Goal: Information Seeking & Learning: Understand process/instructions

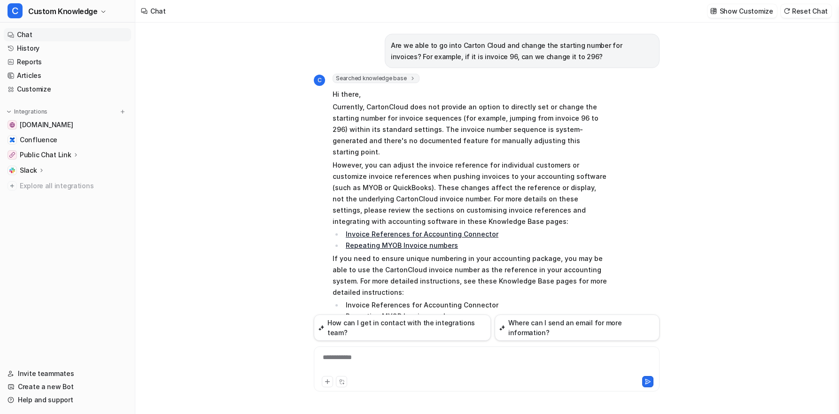
scroll to position [747, 0]
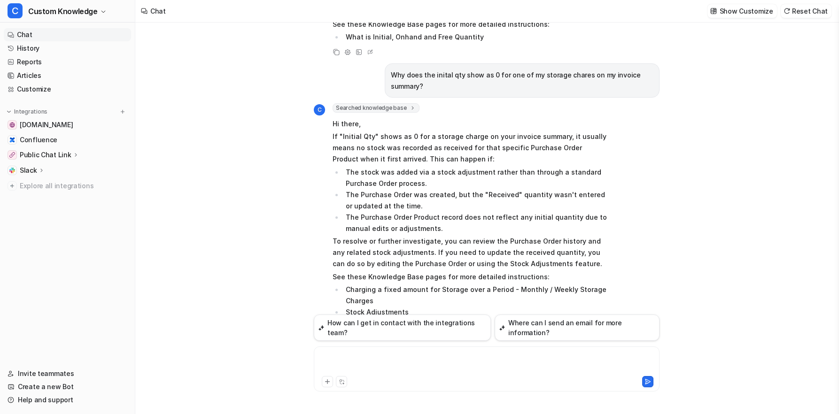
click at [394, 360] on div at bounding box center [486, 364] width 341 height 22
paste div
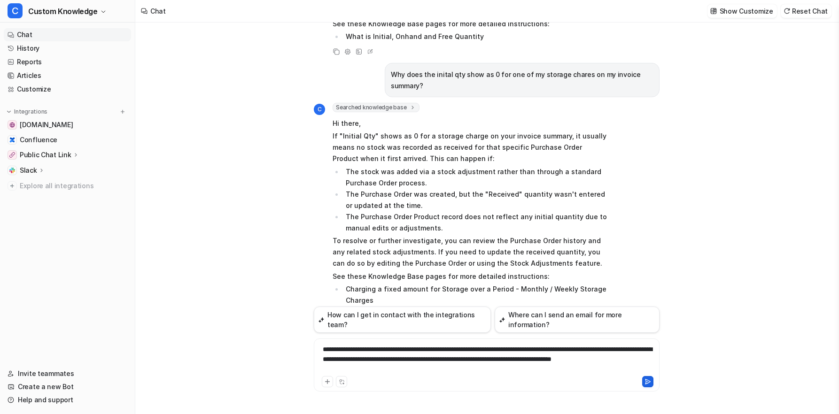
click at [647, 381] on icon at bounding box center [648, 382] width 7 height 7
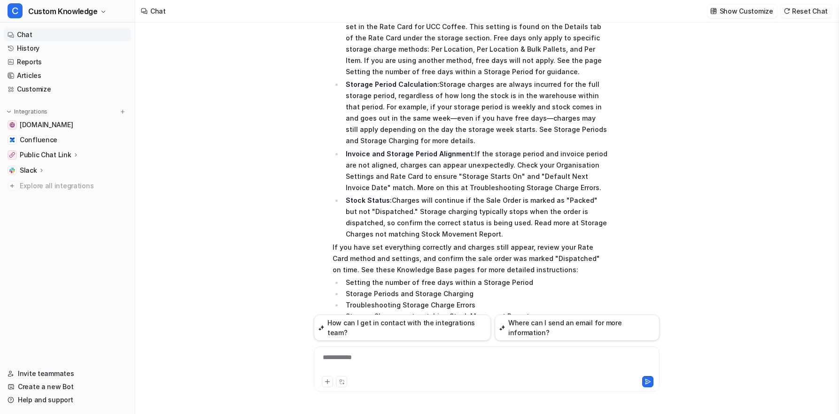
scroll to position [1174, 0]
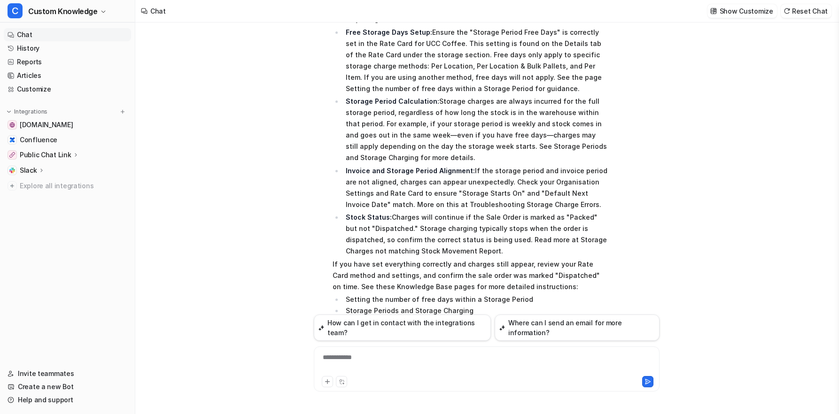
click at [238, 200] on div "Are we able to go into Carton Cloud and change the starting number for invoices…" at bounding box center [486, 219] width 703 height 392
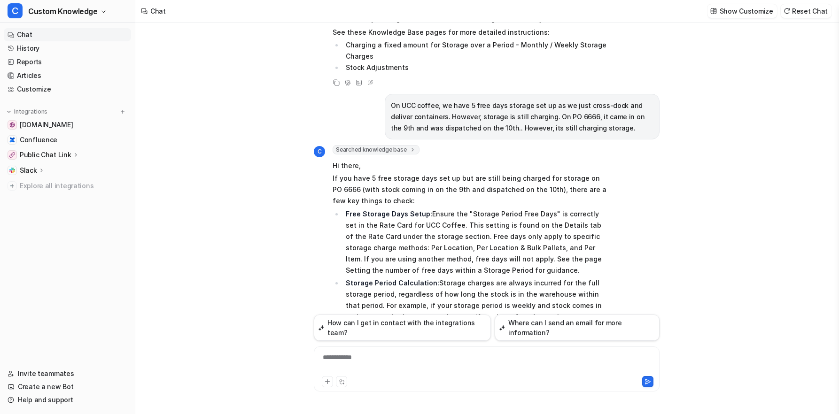
scroll to position [986, 0]
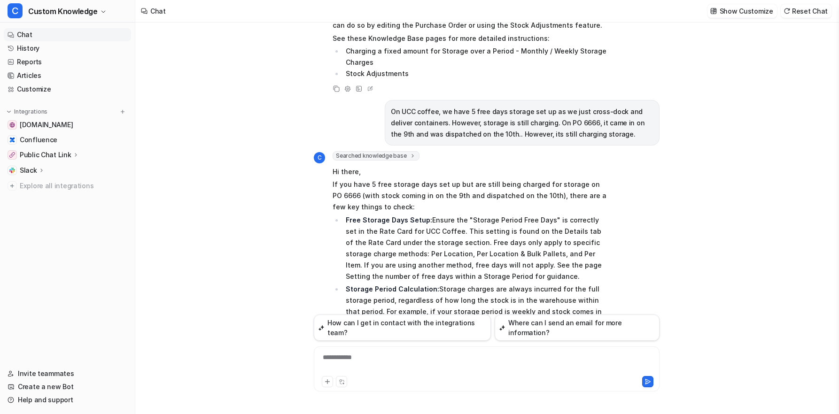
click at [788, 102] on div "Are we able to go into Carton Cloud and change the starting number for invoices…" at bounding box center [486, 219] width 703 height 392
click at [78, 256] on nav "Chat History Reports Articles Customize Integrations [DOMAIN_NAME] Confluence P…" at bounding box center [67, 191] width 135 height 335
drag, startPoint x: 519, startPoint y: 242, endPoint x: 435, endPoint y: 253, distance: 85.3
click at [435, 253] on p "Free Storage Days Setup: Ensure the "Storage Period Free Days" is correctly set…" at bounding box center [477, 249] width 262 height 68
copy p "Setting the number of free days within a Storage Period"
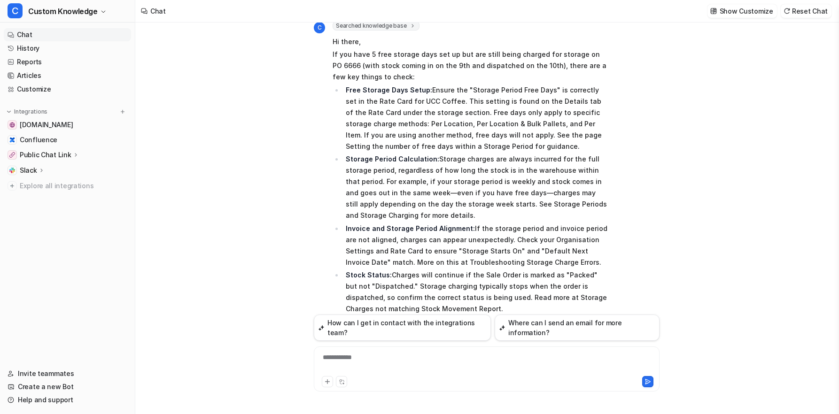
scroll to position [1127, 0]
